Goal: Task Accomplishment & Management: Manage account settings

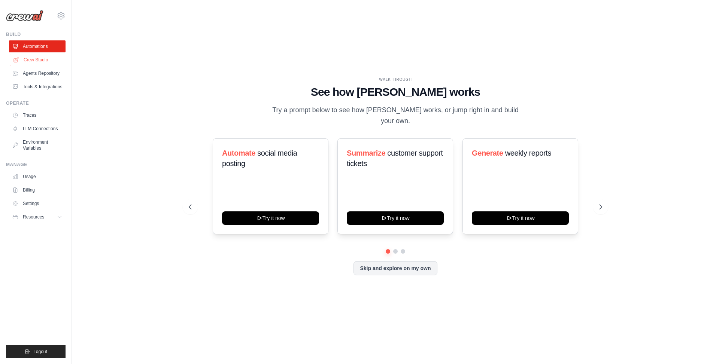
click at [37, 57] on link "Crew Studio" at bounding box center [38, 60] width 57 height 12
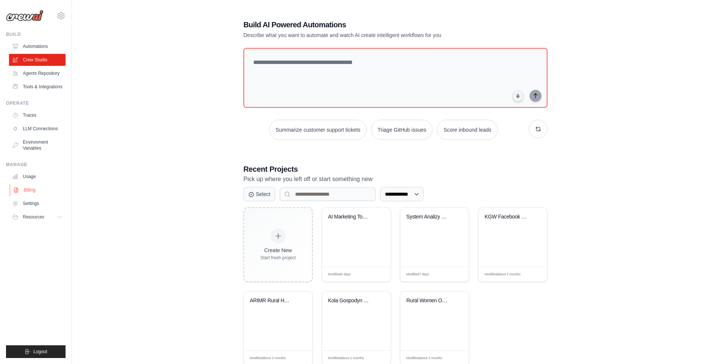
click at [25, 194] on link "Billing" at bounding box center [38, 190] width 57 height 12
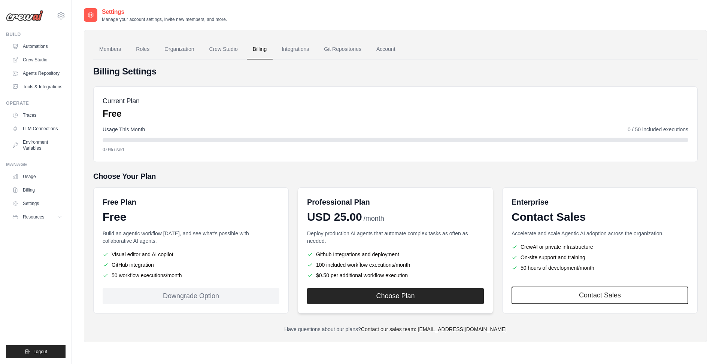
scroll to position [15, 0]
